Goal: Check status

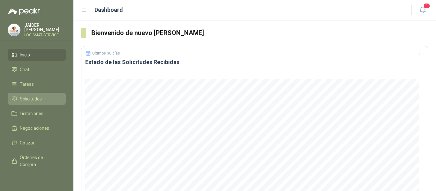
click at [29, 95] on span "Solicitudes" at bounding box center [31, 98] width 22 height 7
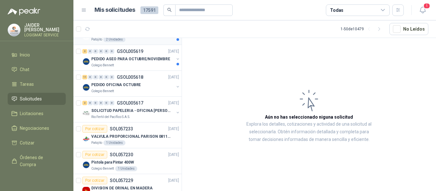
scroll to position [447, 0]
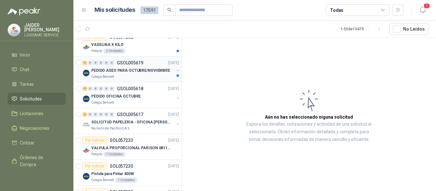
click at [131, 71] on p "PEDIDO ASEO PARA OCTUBRE/NOVIEMBRE" at bounding box center [130, 71] width 79 height 6
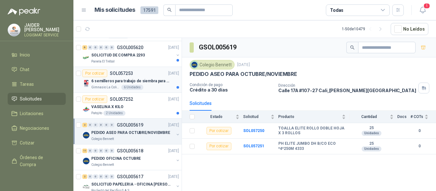
scroll to position [383, 0]
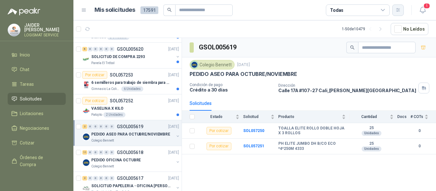
click at [396, 13] on button "button" at bounding box center [397, 9] width 11 height 11
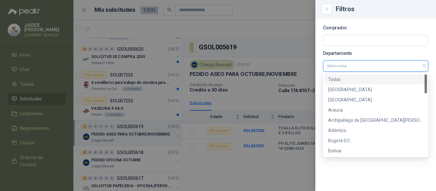
click at [355, 69] on input "search" at bounding box center [376, 66] width 98 height 11
click at [340, 140] on div "Bogotá D.C." at bounding box center [375, 140] width 95 height 7
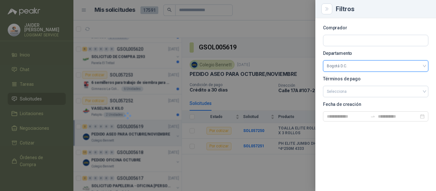
click at [263, 94] on div at bounding box center [218, 95] width 436 height 191
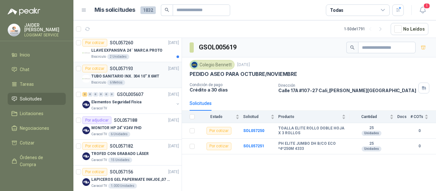
scroll to position [0, 0]
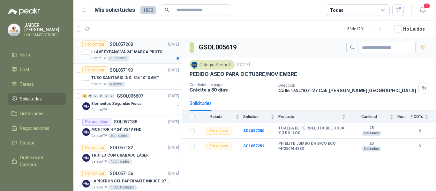
click at [141, 53] on p "LLAVE EXPANSIVA 24¨ MARCA PROTO" at bounding box center [126, 52] width 71 height 6
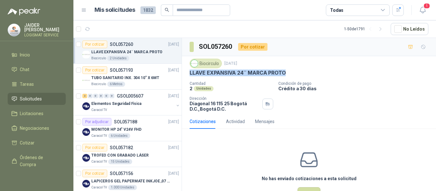
drag, startPoint x: 286, startPoint y: 72, endPoint x: 186, endPoint y: 74, distance: 99.9
click at [186, 74] on div "Biocirculo [DATE] LLAVE EXPANSIVA 24¨ MARCA PROTO Cantidad 2 Unidades Condición…" at bounding box center [309, 85] width 254 height 58
copy p "LLAVE EXPANSIVA 24¨ MARCA PROTO"
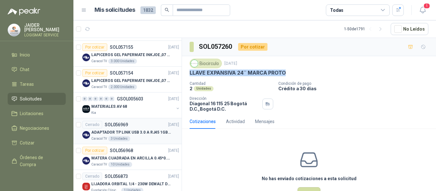
scroll to position [191, 0]
